Goal: Task Accomplishment & Management: Complete application form

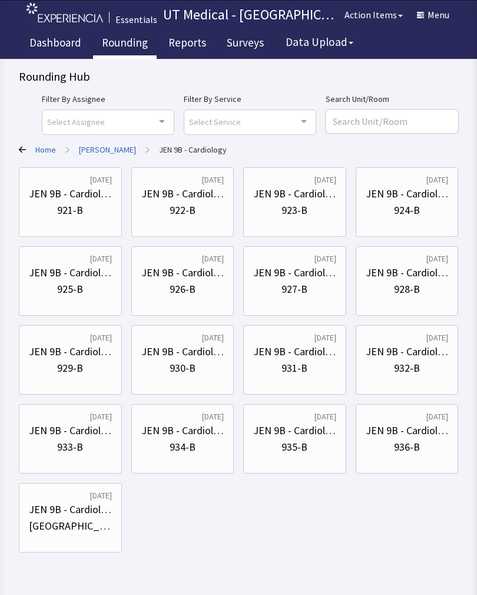
click at [77, 207] on div "921-B" at bounding box center [70, 210] width 26 height 16
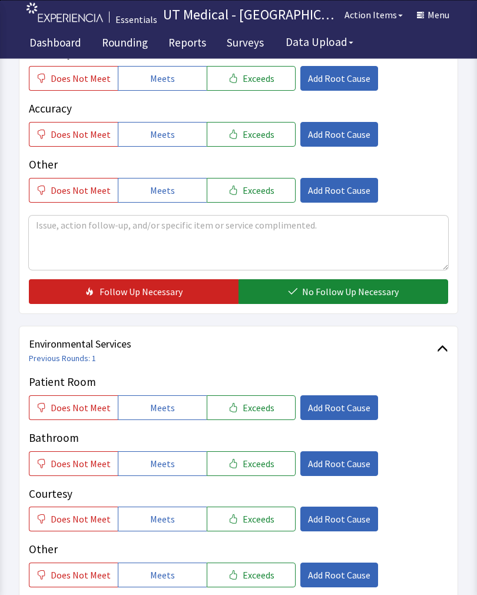
scroll to position [319, 0]
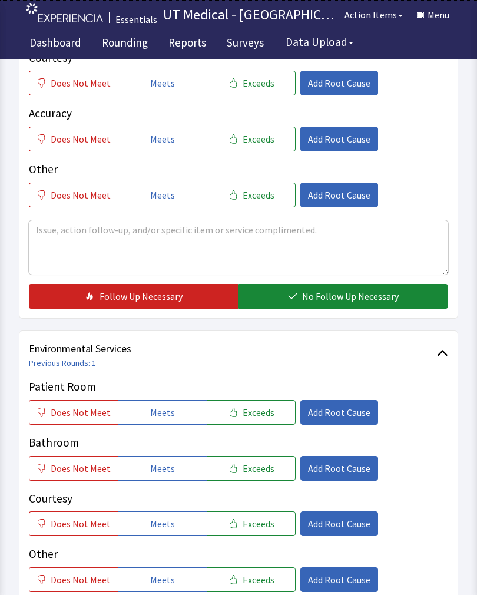
click at [262, 409] on span "Exceeds" at bounding box center [259, 412] width 32 height 14
click at [264, 473] on span "Exceeds" at bounding box center [259, 468] width 32 height 14
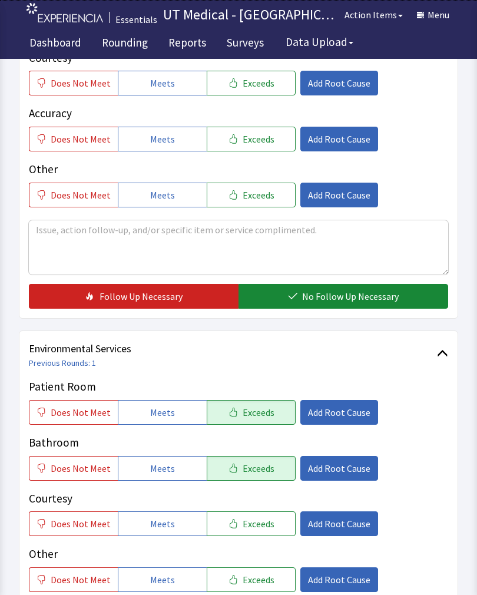
click at [262, 534] on button "Exceeds" at bounding box center [251, 523] width 89 height 25
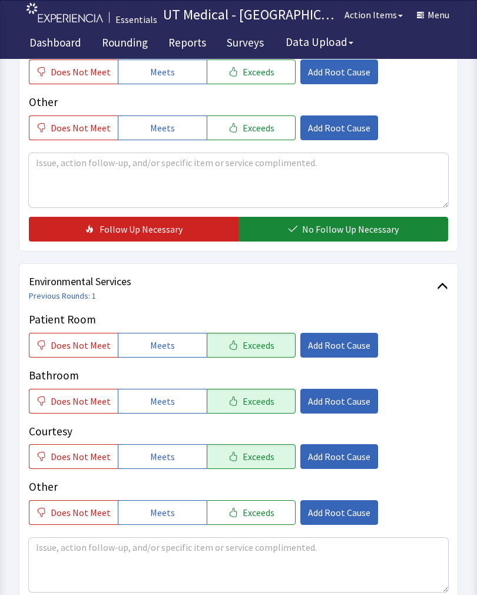
scroll to position [524, 0]
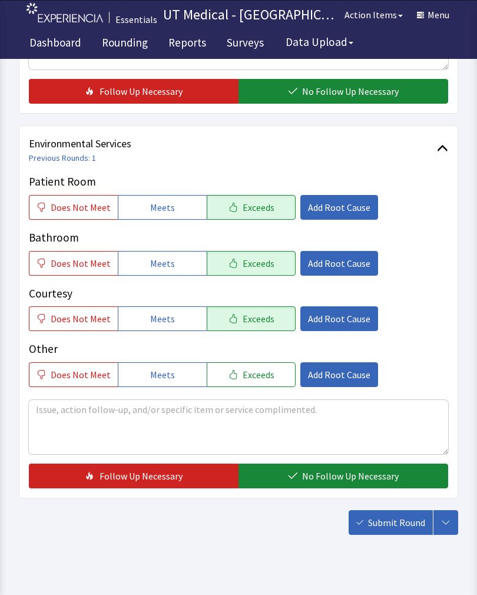
click at [329, 473] on span "No Follow Up Necessary" at bounding box center [350, 476] width 97 height 14
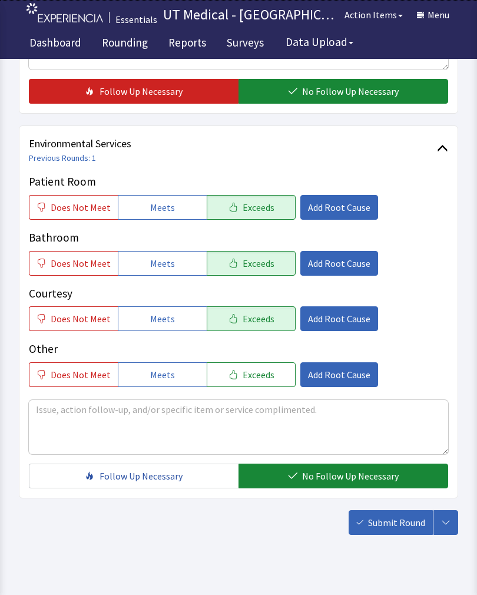
click at [404, 526] on span "Submit Round" at bounding box center [396, 522] width 57 height 14
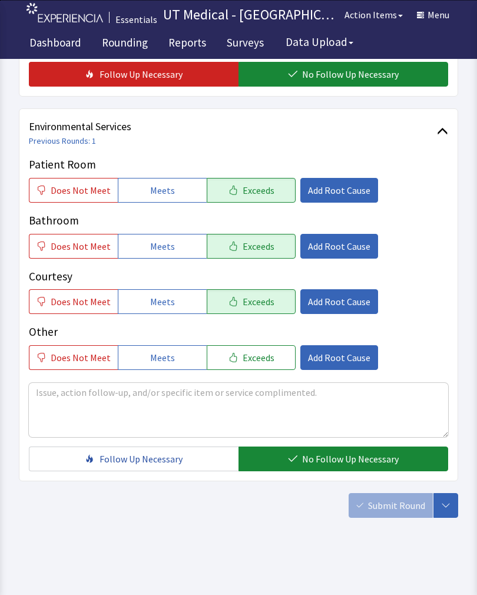
scroll to position [542, 0]
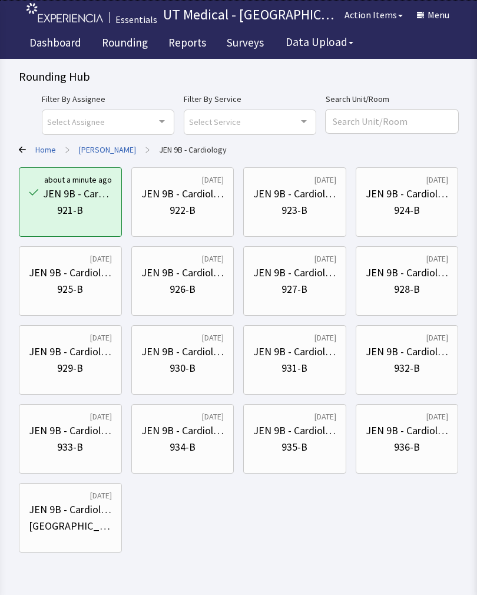
click at [1, 551] on div "Rounding Hub Filter By Assignee Select Assignee Clear Selection [PERSON_NAME] […" at bounding box center [238, 276] width 477 height 552
click at [189, 207] on div "922-B" at bounding box center [183, 210] width 26 height 16
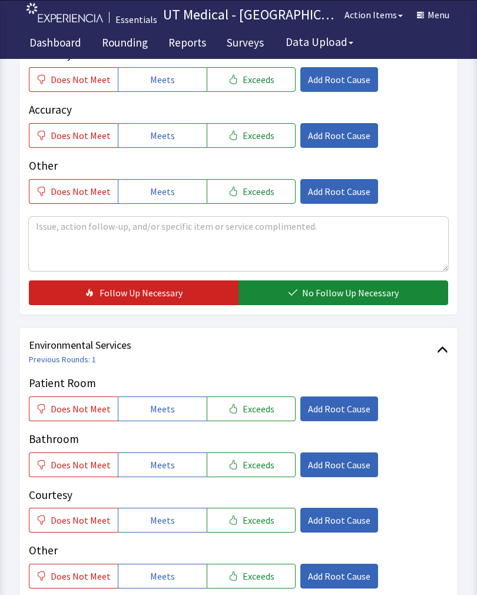
scroll to position [320, 0]
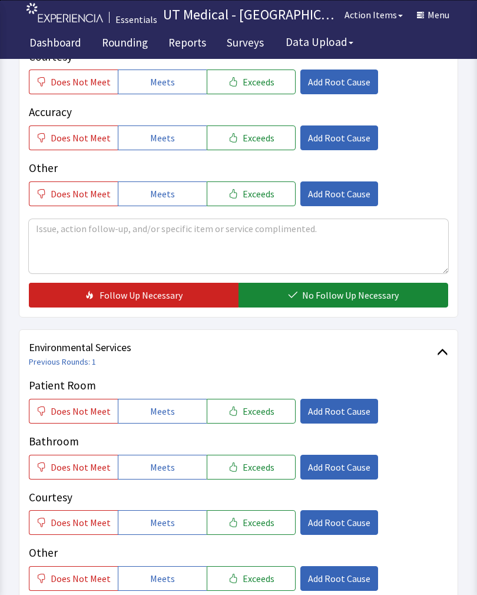
click at [261, 414] on span "Exceeds" at bounding box center [259, 411] width 32 height 14
click at [250, 464] on span "Exceeds" at bounding box center [259, 467] width 32 height 14
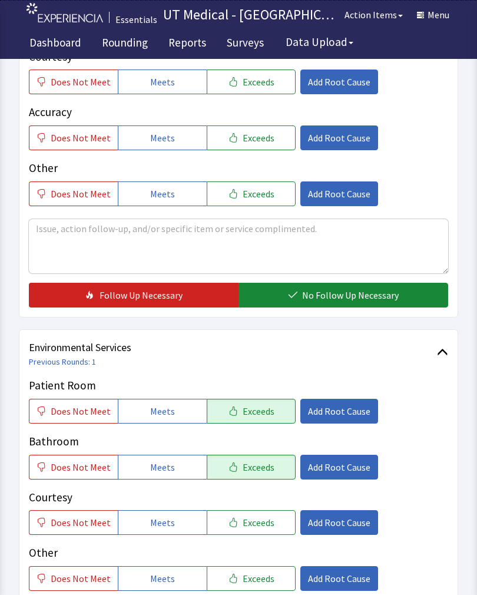
click at [245, 514] on button "Exceeds" at bounding box center [251, 522] width 89 height 25
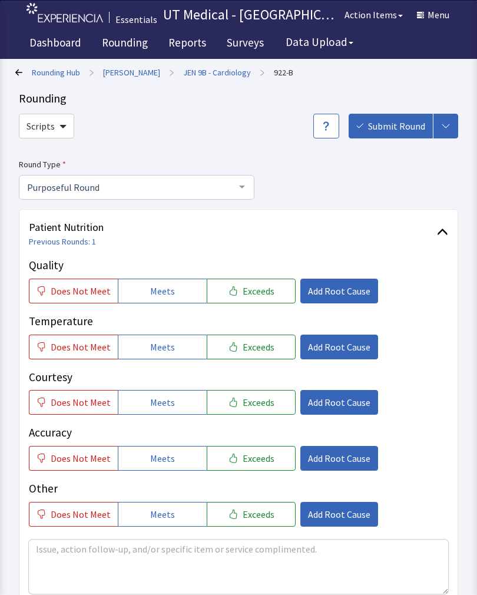
scroll to position [4, 0]
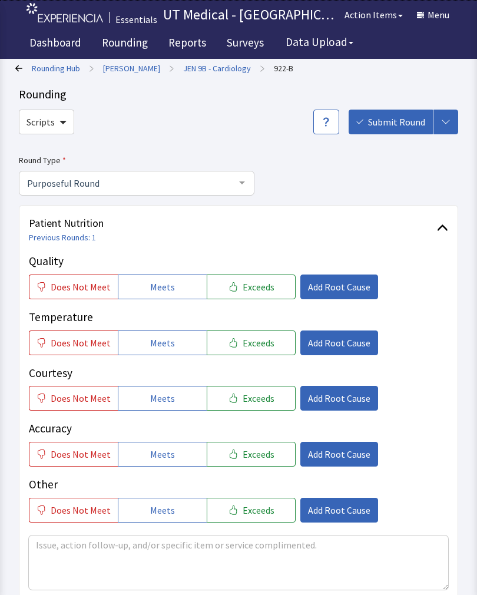
click at [261, 287] on span "Exceeds" at bounding box center [259, 287] width 32 height 14
click at [247, 352] on button "Exceeds" at bounding box center [251, 342] width 89 height 25
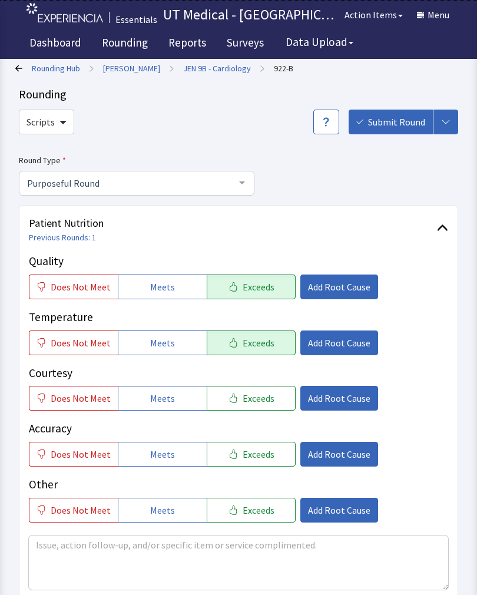
click at [253, 406] on button "Exceeds" at bounding box center [251, 398] width 89 height 25
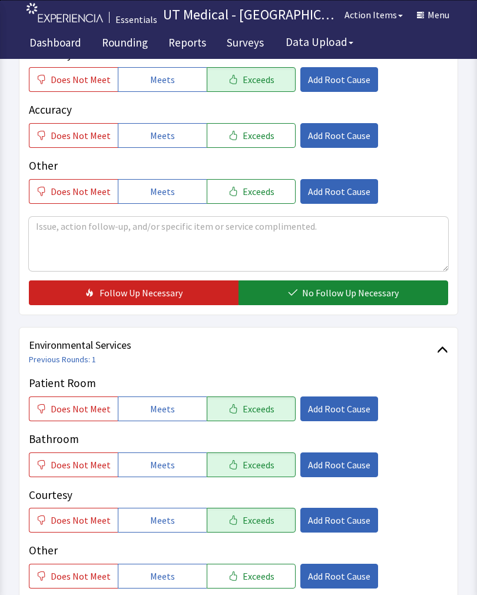
click at [337, 291] on span "No Follow Up Necessary" at bounding box center [350, 293] width 97 height 14
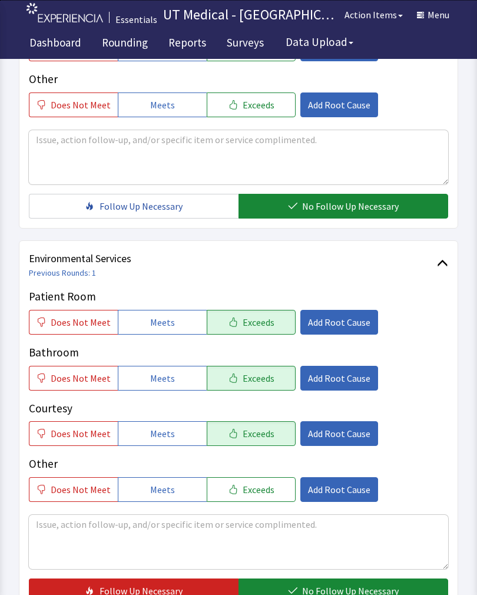
scroll to position [524, 0]
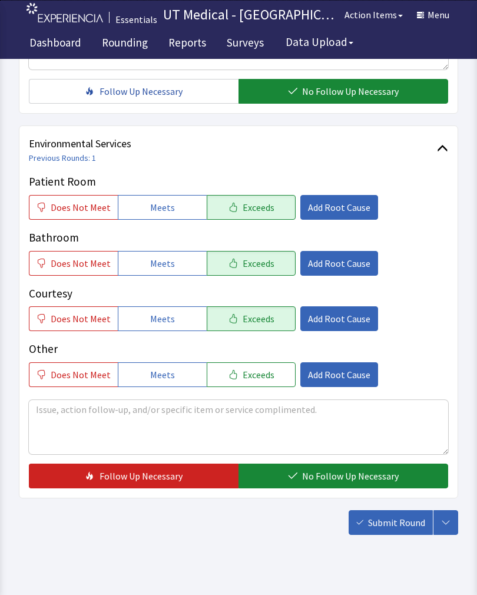
click at [339, 465] on button "No Follow Up Necessary" at bounding box center [344, 475] width 210 height 25
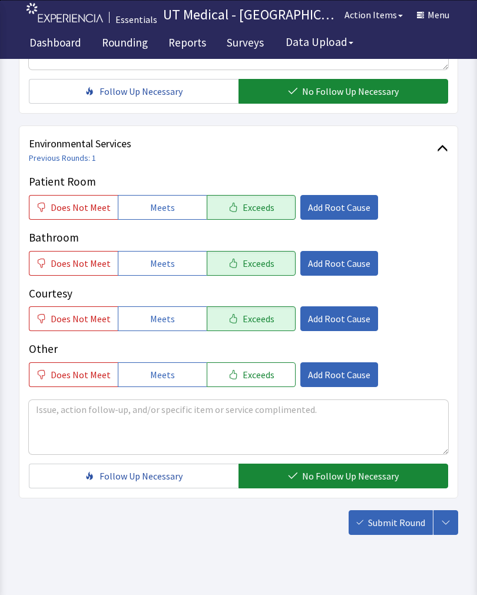
click at [391, 523] on span "Submit Round" at bounding box center [396, 522] width 57 height 14
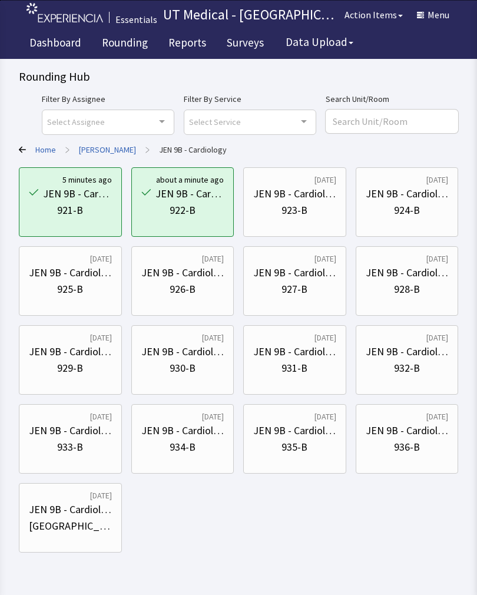
click at [313, 197] on div "JEN 9B - Cardiology" at bounding box center [294, 194] width 83 height 16
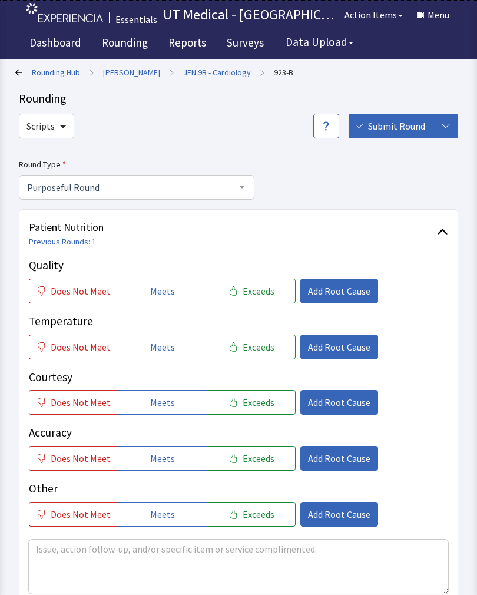
click at [459, 310] on div "Rounding Hub > Jennie Sealy > JEN 9B - Cardiology > 923-B Rounding Scripts Subm…" at bounding box center [238, 529] width 477 height 1059
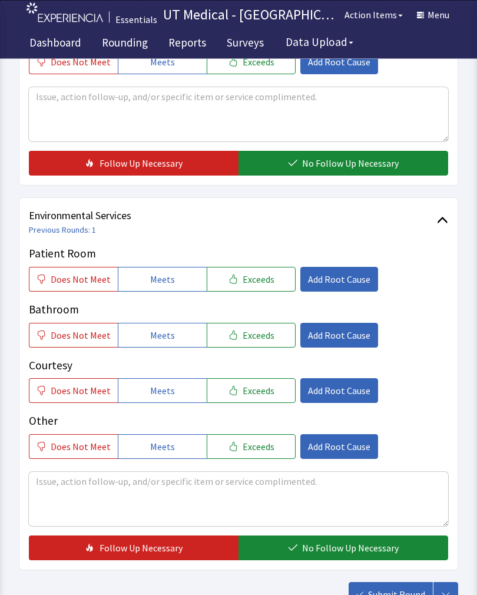
click at [259, 280] on span "Exceeds" at bounding box center [259, 280] width 32 height 14
click at [255, 331] on span "Exceeds" at bounding box center [259, 335] width 32 height 14
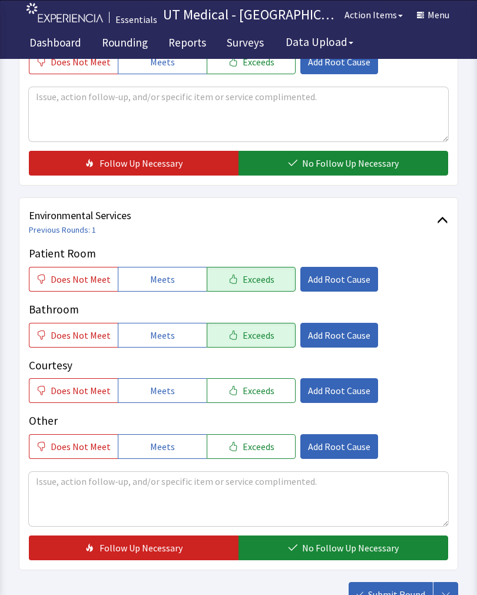
click at [253, 401] on button "Exceeds" at bounding box center [251, 390] width 89 height 25
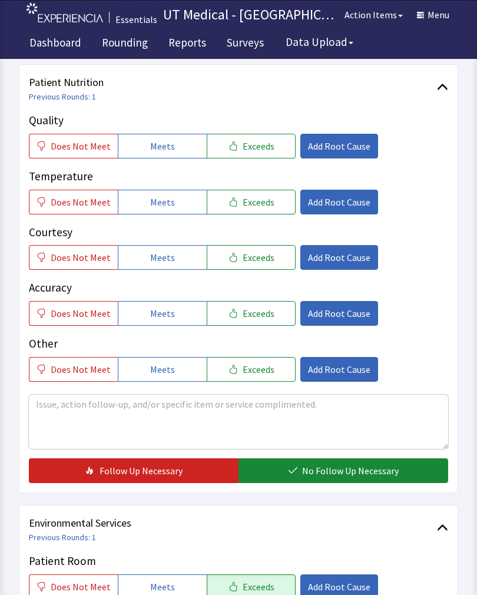
scroll to position [144, 0]
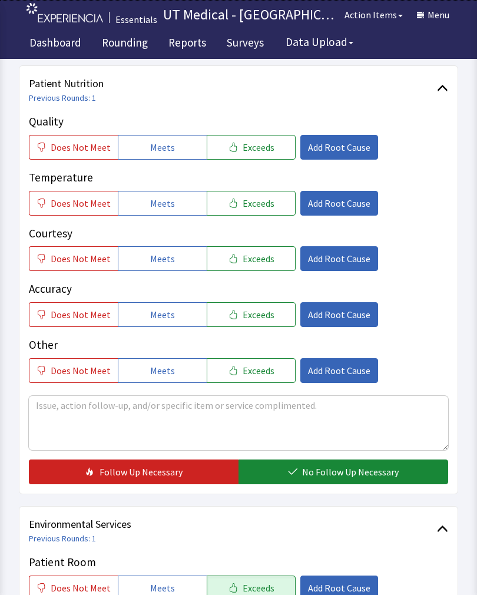
click at [265, 148] on span "Exceeds" at bounding box center [259, 147] width 32 height 14
click at [266, 194] on button "Exceeds" at bounding box center [251, 203] width 89 height 25
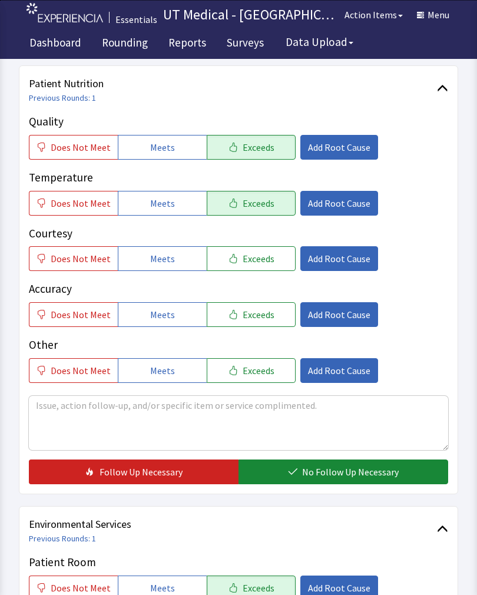
click at [260, 257] on span "Exceeds" at bounding box center [259, 258] width 32 height 14
click at [369, 471] on span "No Follow Up Necessary" at bounding box center [350, 472] width 97 height 14
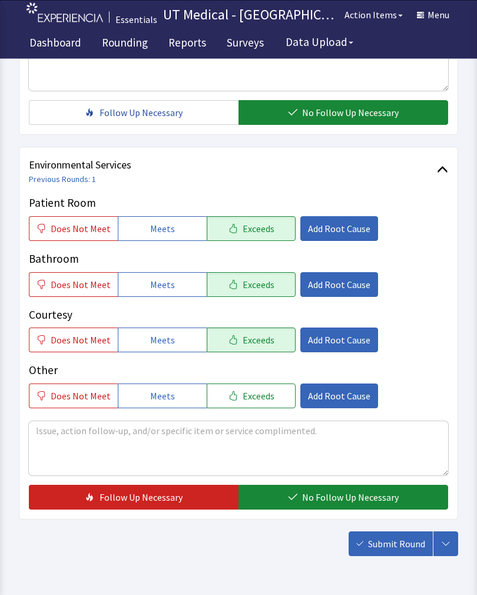
scroll to position [524, 0]
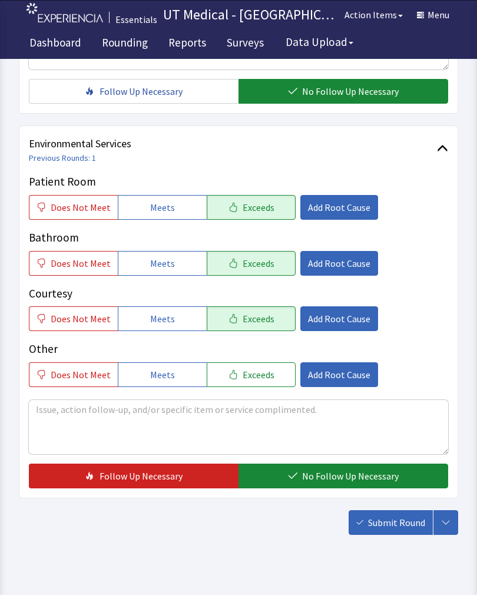
click at [356, 477] on span "No Follow Up Necessary" at bounding box center [350, 476] width 97 height 14
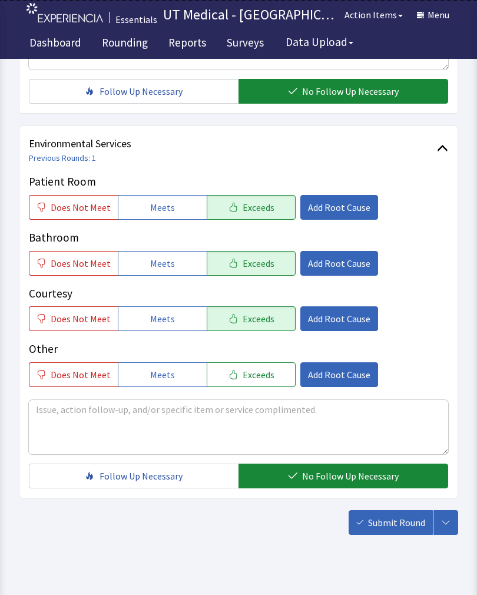
click at [391, 524] on span "Submit Round" at bounding box center [396, 522] width 57 height 14
